Goal: Task Accomplishment & Management: Use online tool/utility

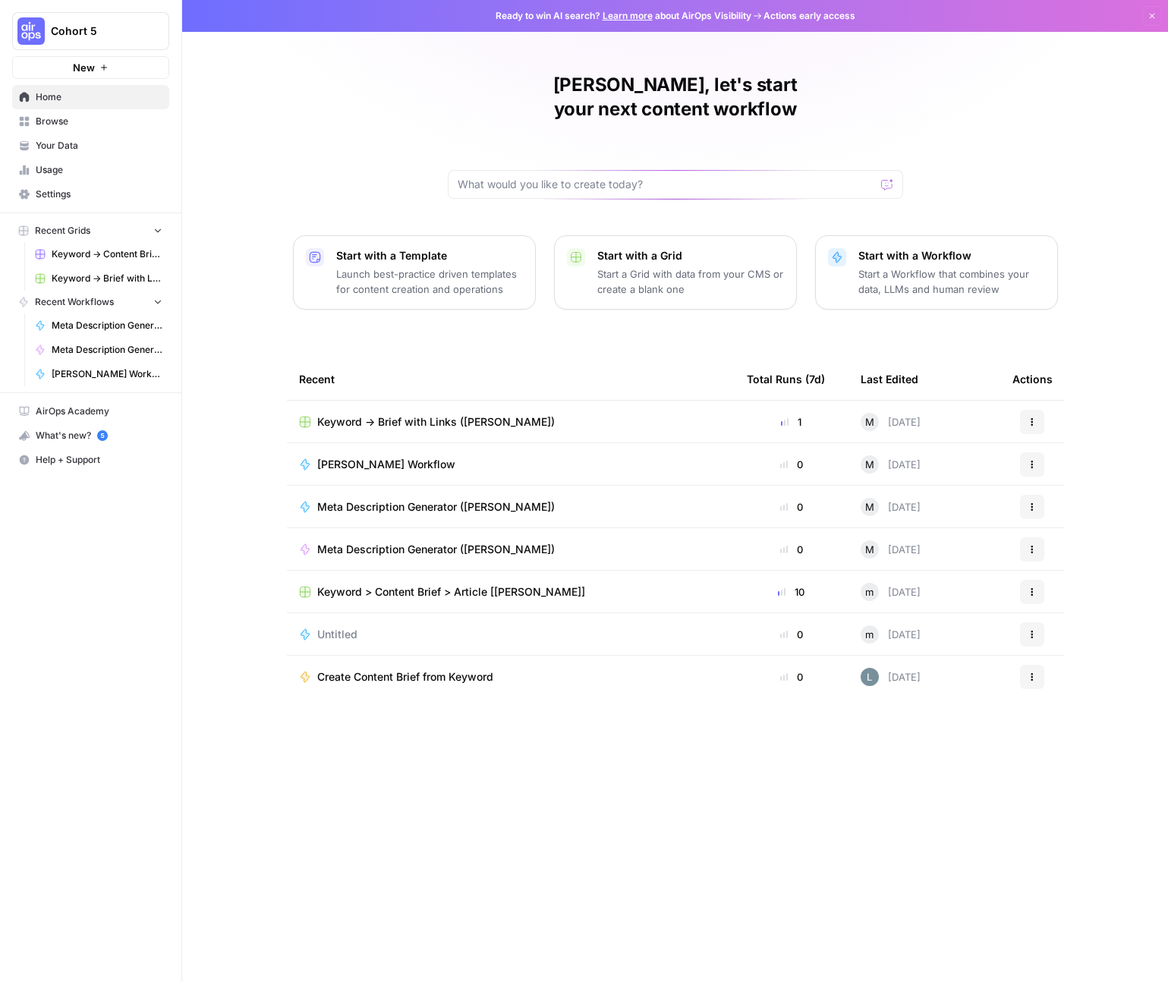
click at [37, 19] on img "Workspace: Cohort 5" at bounding box center [30, 30] width 27 height 27
click at [86, 144] on span "SproutSocial" at bounding box center [146, 138] width 200 height 15
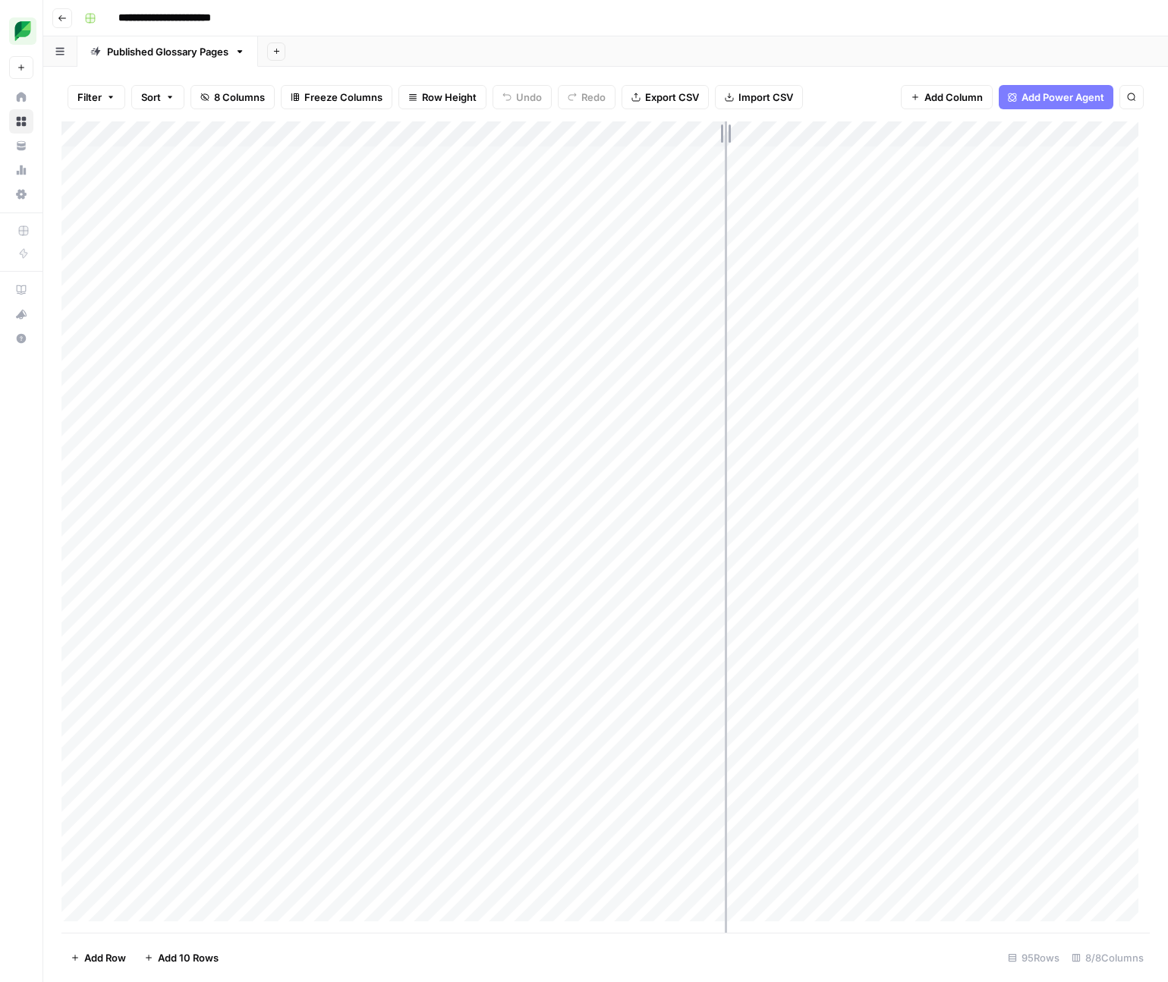
drag, startPoint x: 688, startPoint y: 132, endPoint x: 817, endPoint y: 134, distance: 129.0
click at [817, 134] on div "Add Column" at bounding box center [605, 526] width 1088 height 811
